Goal: Transaction & Acquisition: Register for event/course

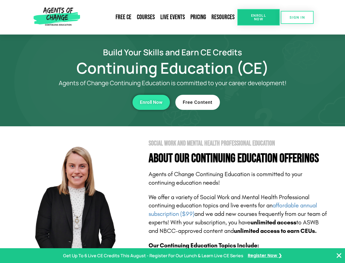
click at [173, 131] on section "Social Work and Mental Health Professional Education About Our Continuing Educa…" at bounding box center [172, 241] width 345 height 230
click at [259, 17] on span "Enroll Now" at bounding box center [258, 17] width 25 height 7
click at [298, 17] on span "SIGN IN" at bounding box center [297, 18] width 15 height 4
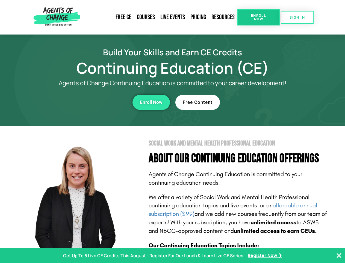
click at [95, 102] on div "Enroll Now" at bounding box center [95, 102] width 150 height 15
click at [151, 102] on span "Enroll Now" at bounding box center [151, 102] width 23 height 5
click at [251, 102] on div "Free Content" at bounding box center [251, 102] width 150 height 15
